Goal: Task Accomplishment & Management: Manage account settings

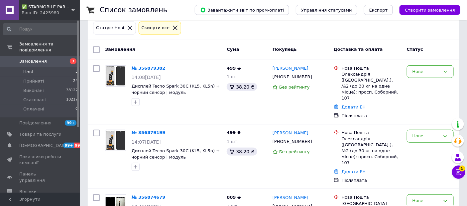
scroll to position [75, 0]
click at [32, 78] on span "Прийняті" at bounding box center [33, 81] width 21 height 6
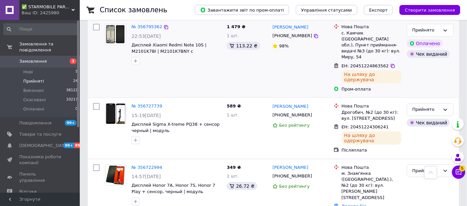
scroll to position [228, 0]
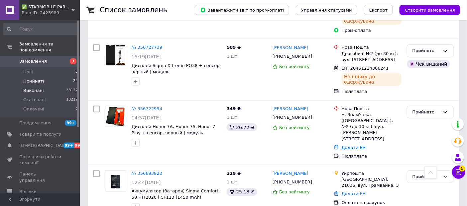
click at [29, 87] on li "Виконані 38122" at bounding box center [41, 90] width 82 height 9
click at [30, 88] on span "Виконані" at bounding box center [33, 91] width 21 height 6
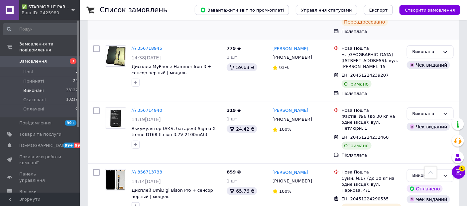
scroll to position [1919, 0]
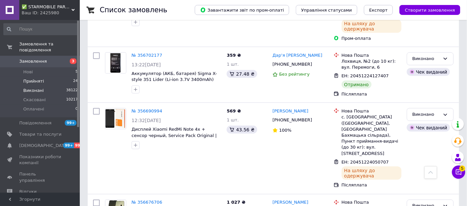
click at [34, 78] on span "Прийняті" at bounding box center [33, 81] width 21 height 6
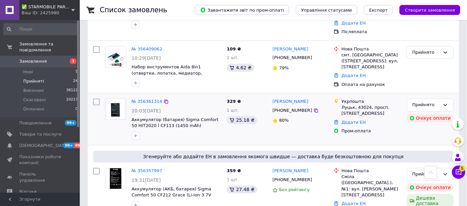
scroll to position [701, 0]
